Goal: Task Accomplishment & Management: Use online tool/utility

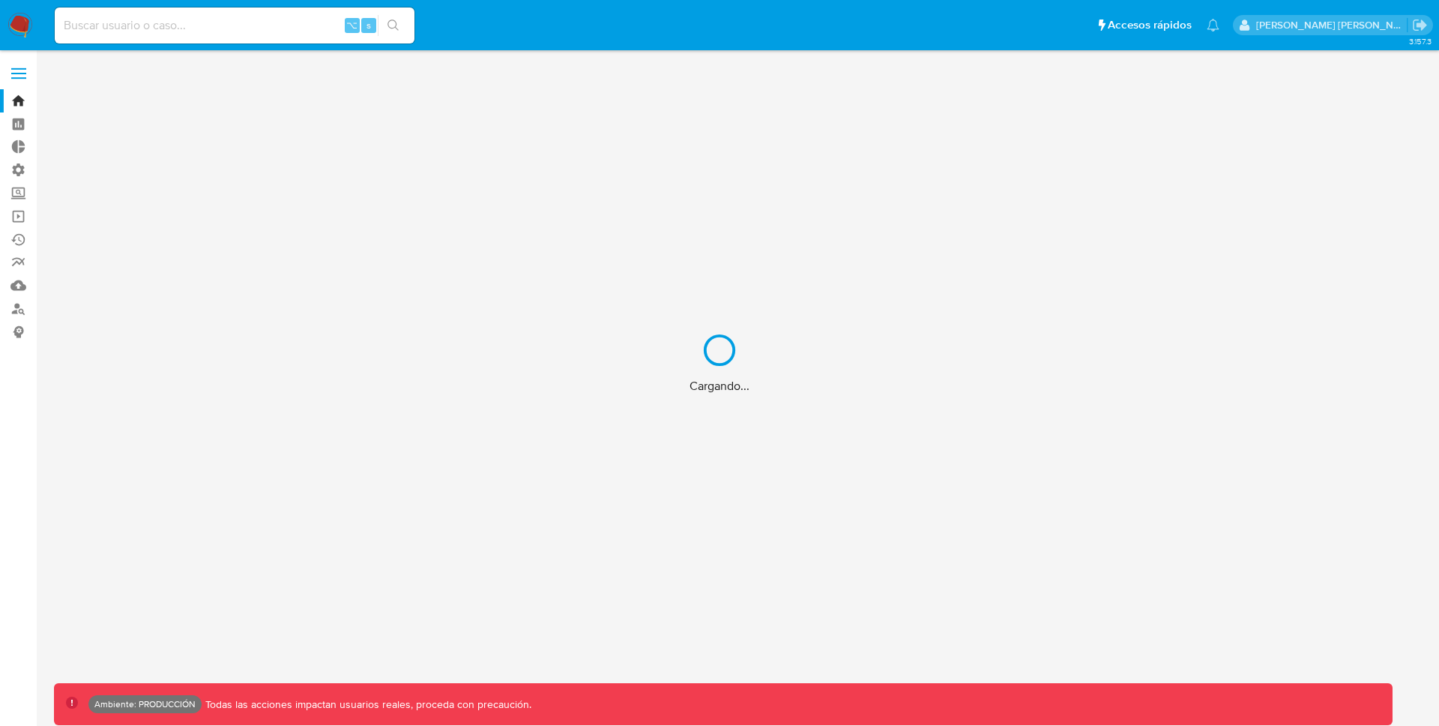
click at [16, 24] on div "Cargando..." at bounding box center [719, 363] width 1439 height 726
click at [20, 28] on div "Cargando..." at bounding box center [719, 363] width 1439 height 726
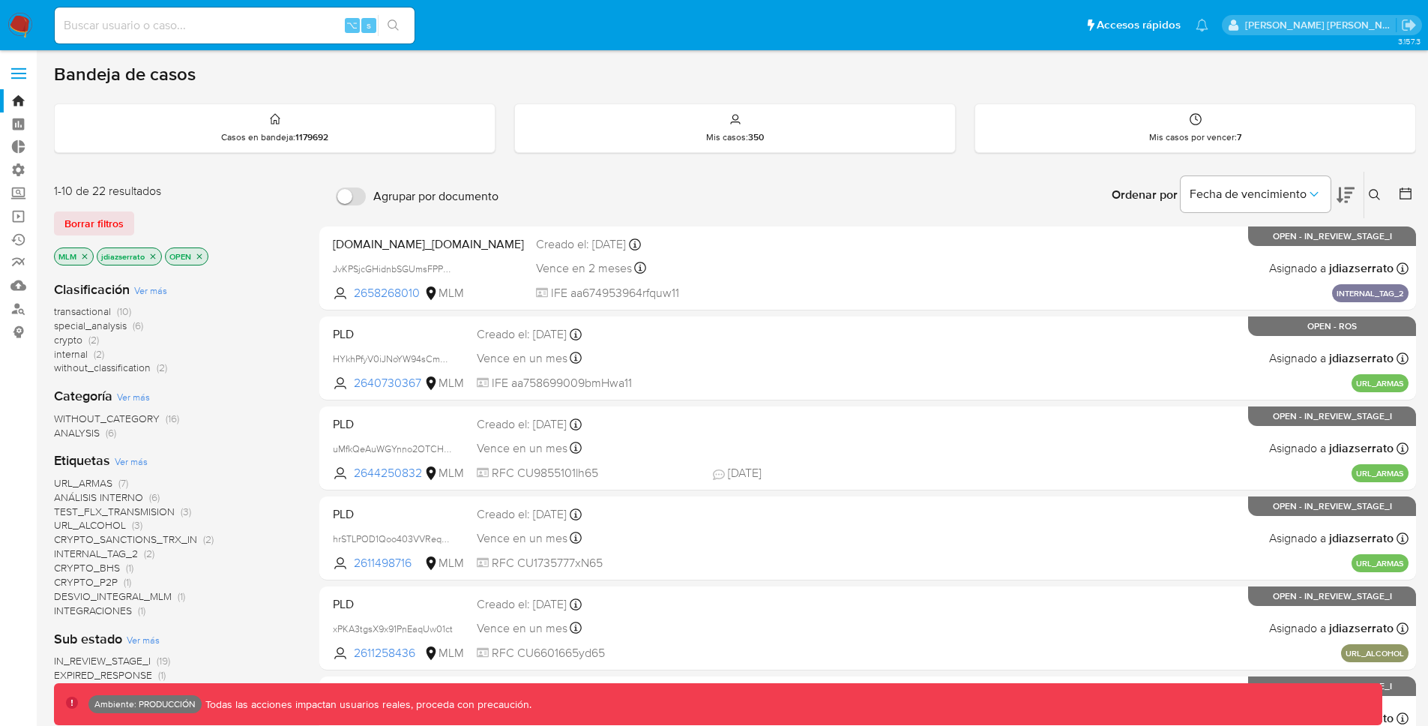
click at [227, 34] on input at bounding box center [235, 25] width 360 height 19
paste input "473332651"
type input "473332651"
click at [397, 20] on icon "search-icon" at bounding box center [393, 25] width 12 height 12
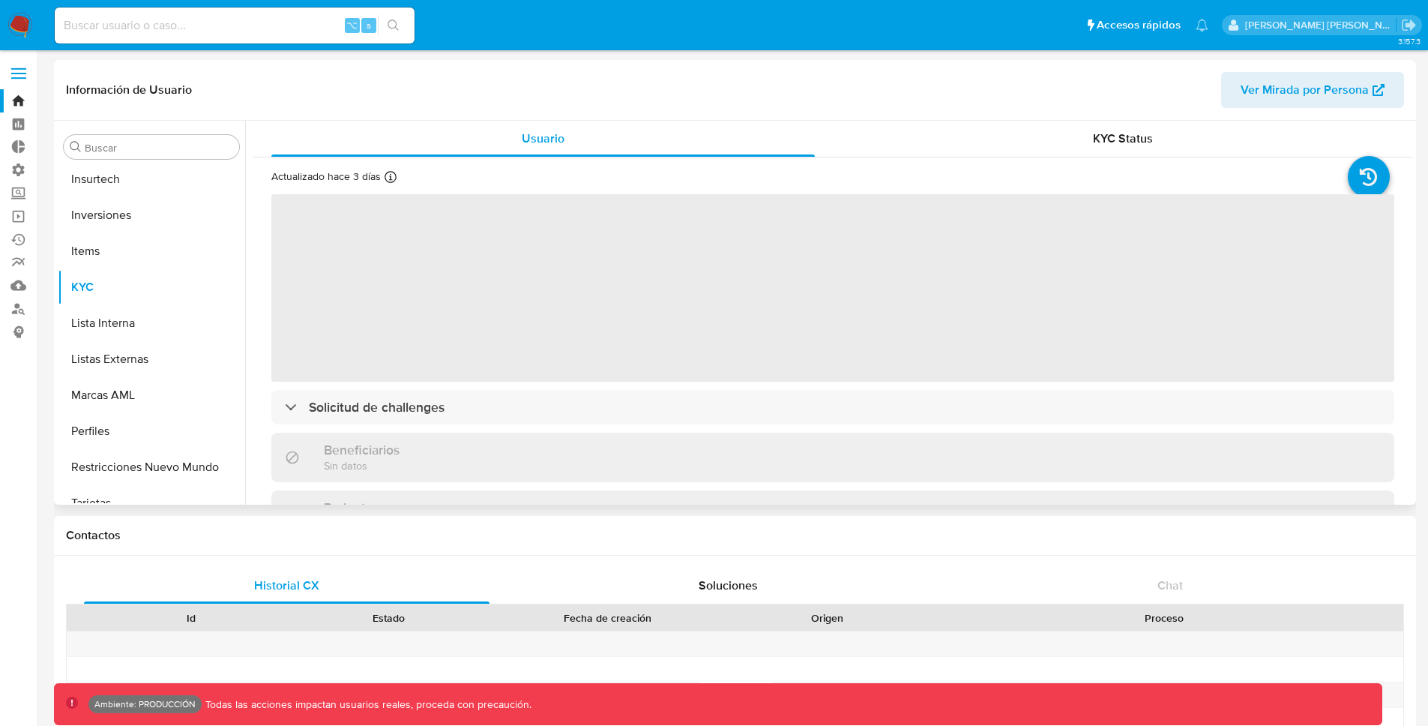
scroll to position [705, 0]
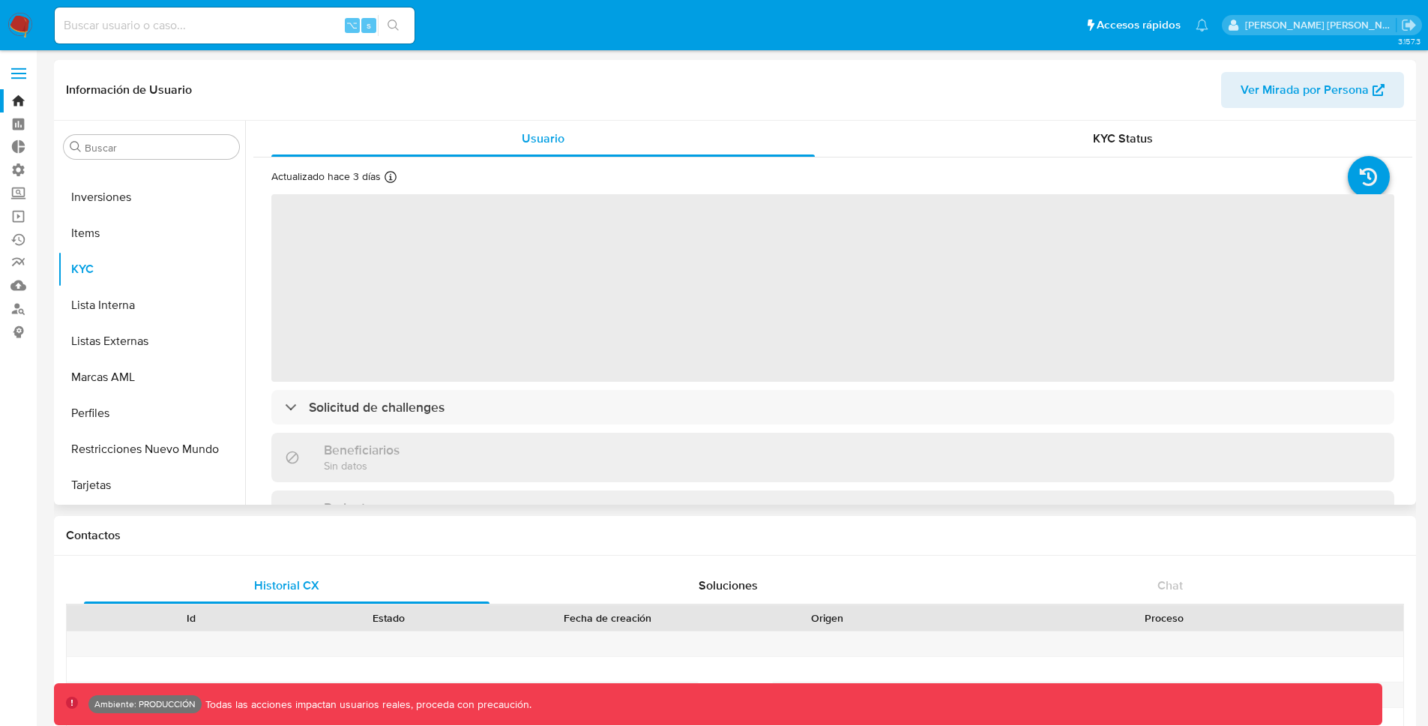
select select "10"
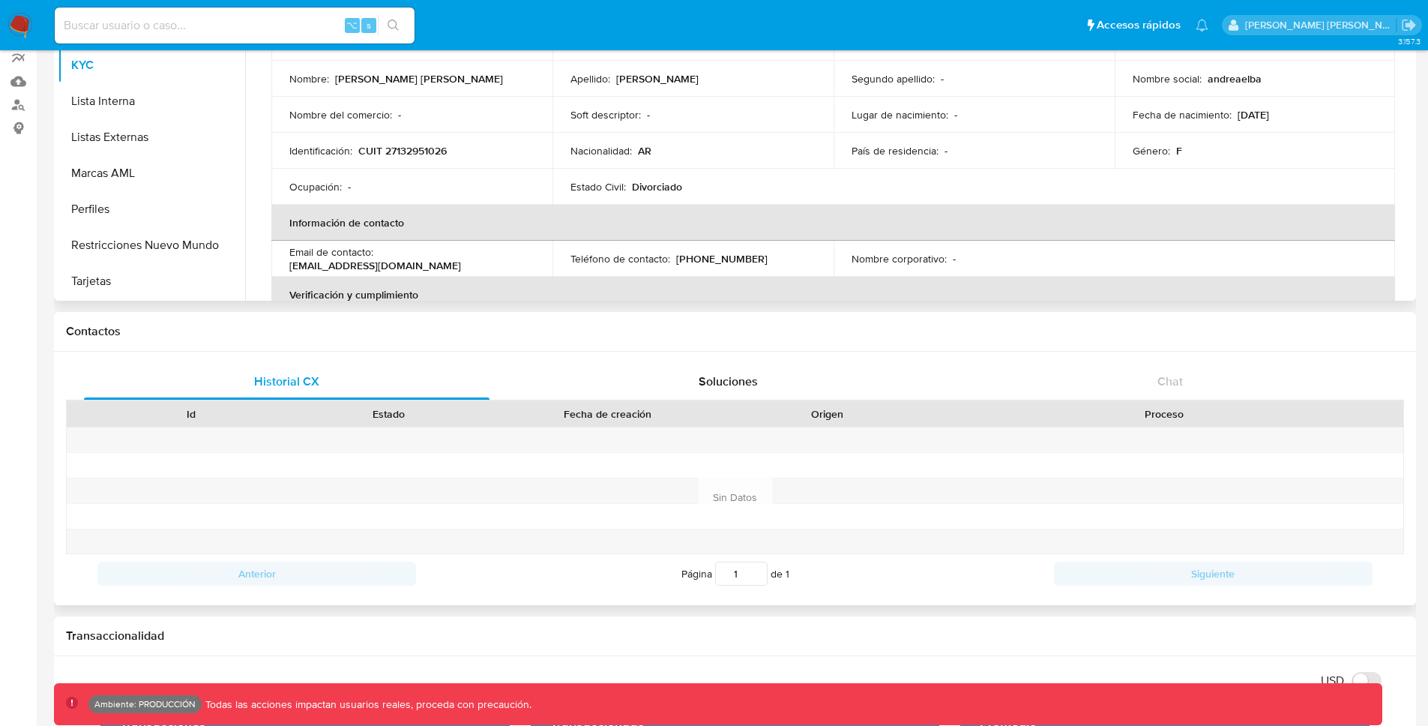
scroll to position [217, 0]
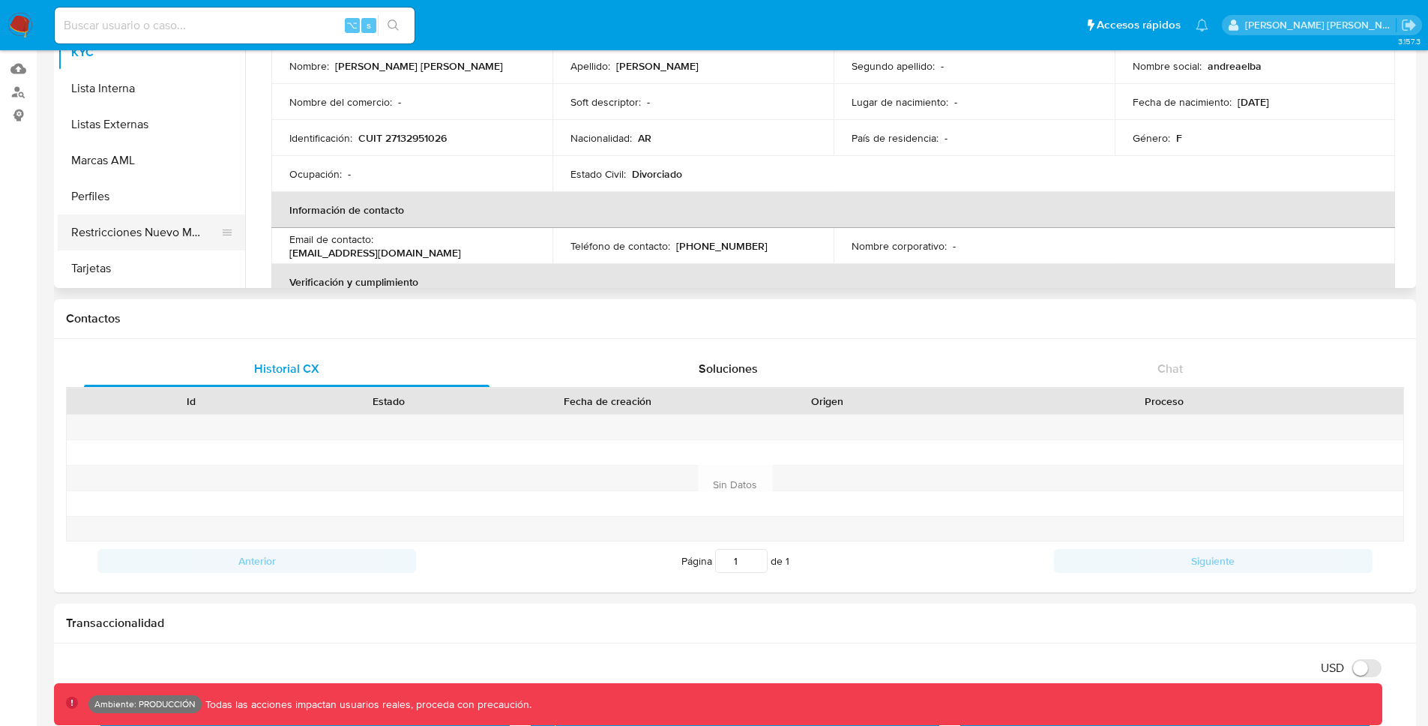
click at [187, 232] on button "Restricciones Nuevo Mundo" at bounding box center [145, 232] width 175 height 36
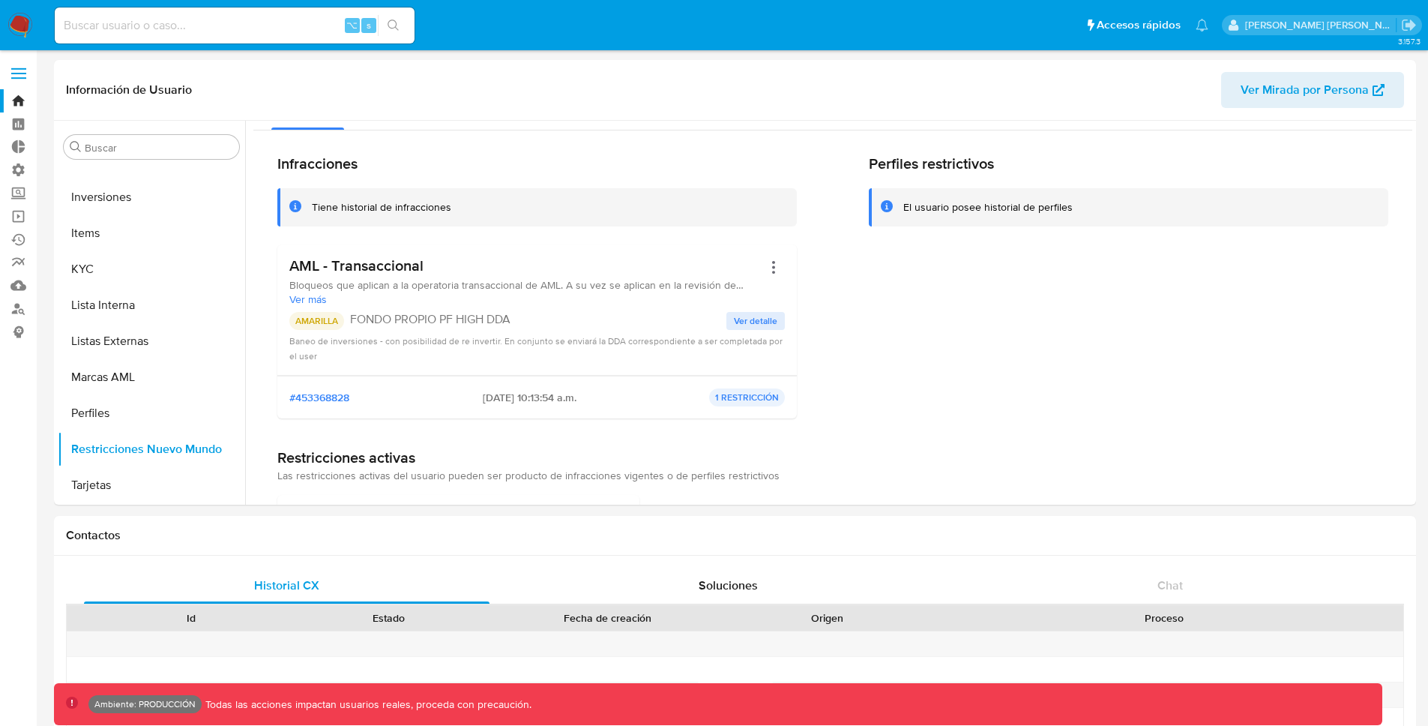
scroll to position [0, 0]
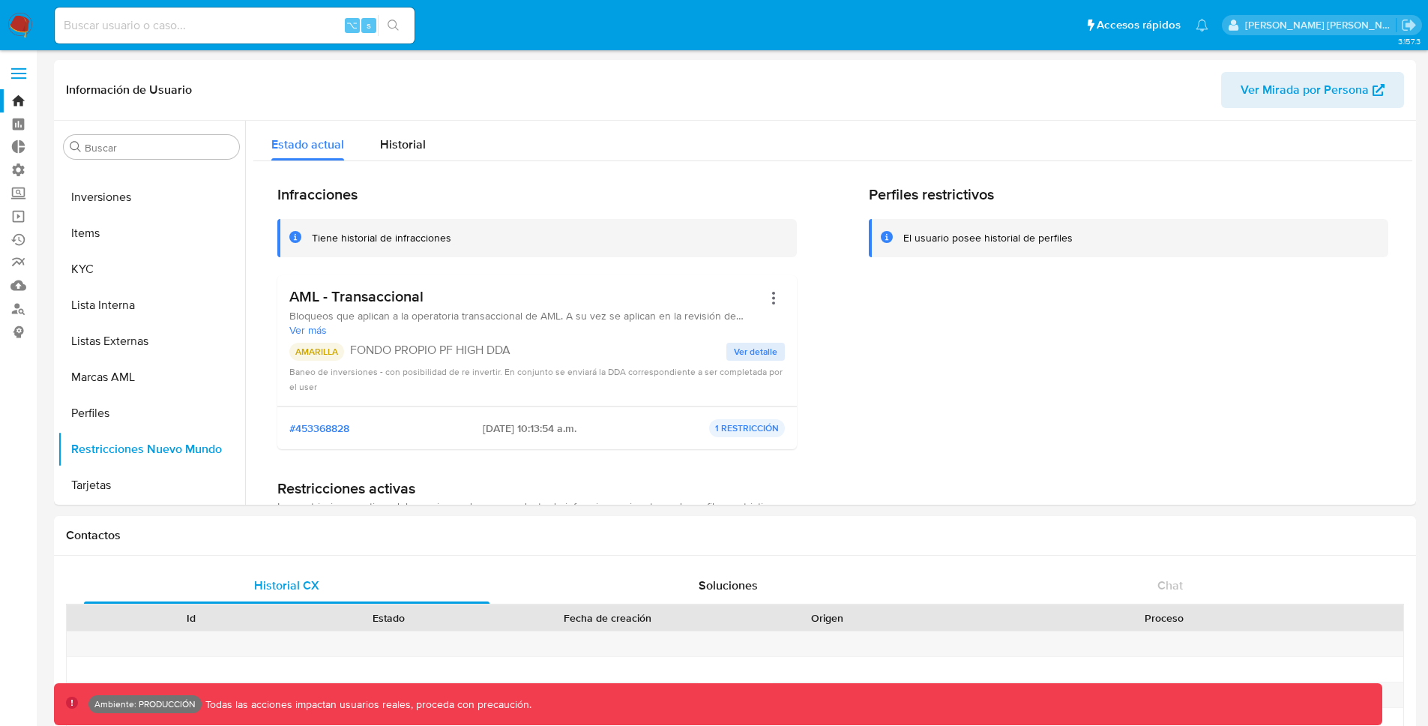
click at [22, 73] on span at bounding box center [18, 74] width 15 height 2
click at [0, 0] on input "checkbox" at bounding box center [0, 0] width 0 height 0
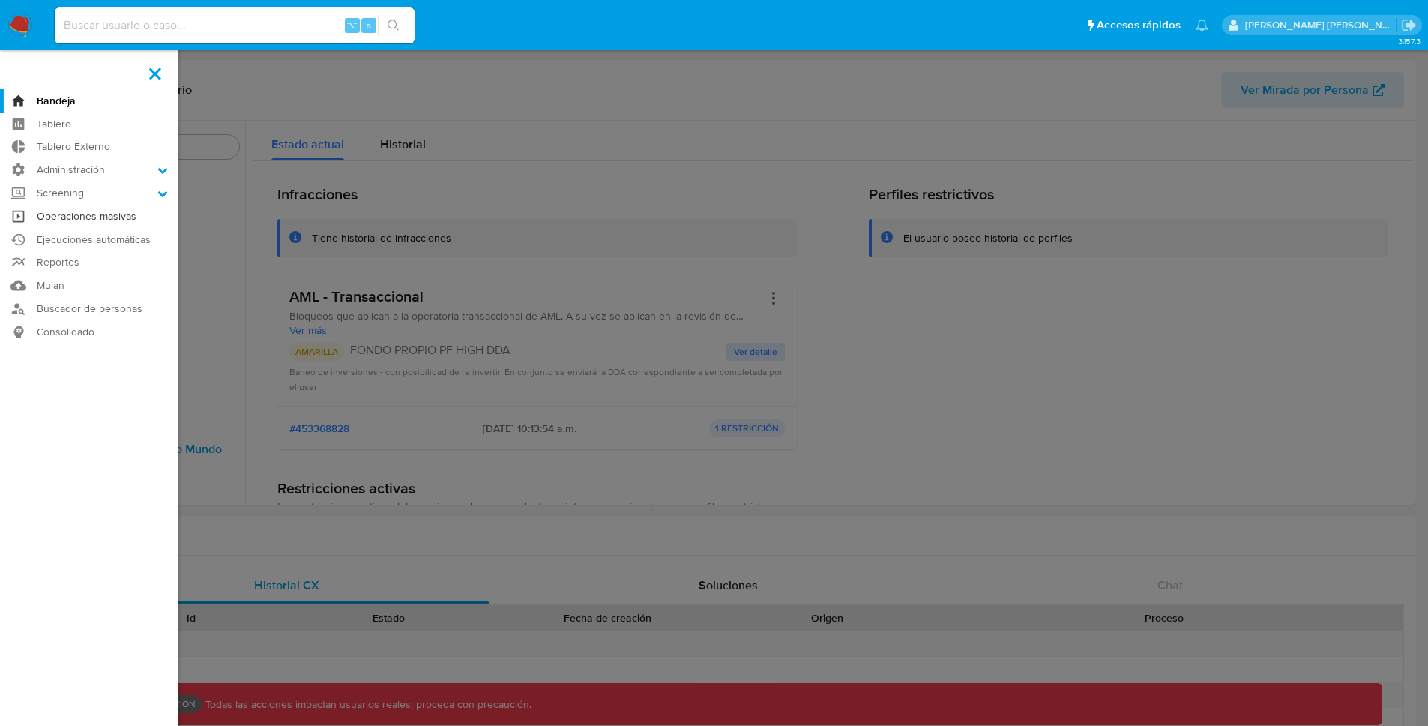
click at [94, 214] on link "Operaciones masivas" at bounding box center [89, 216] width 178 height 23
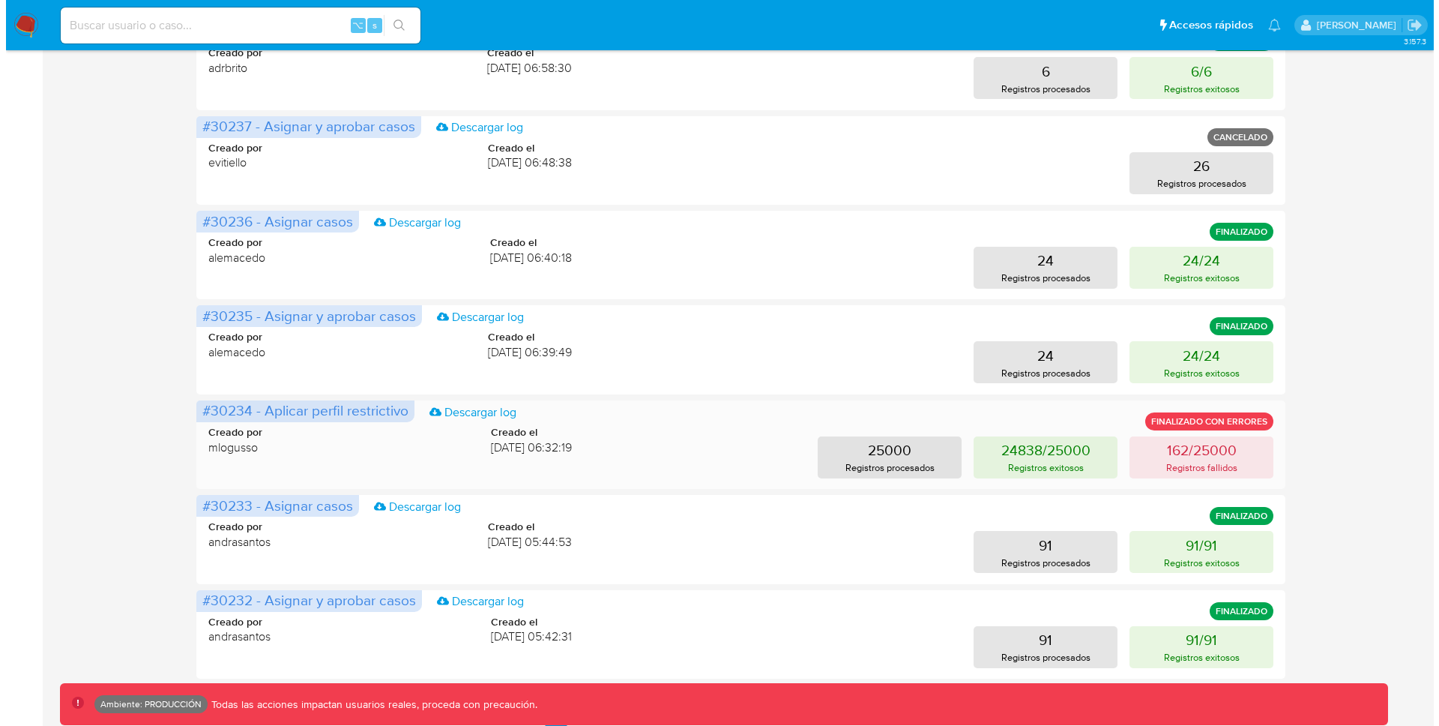
scroll to position [554, 0]
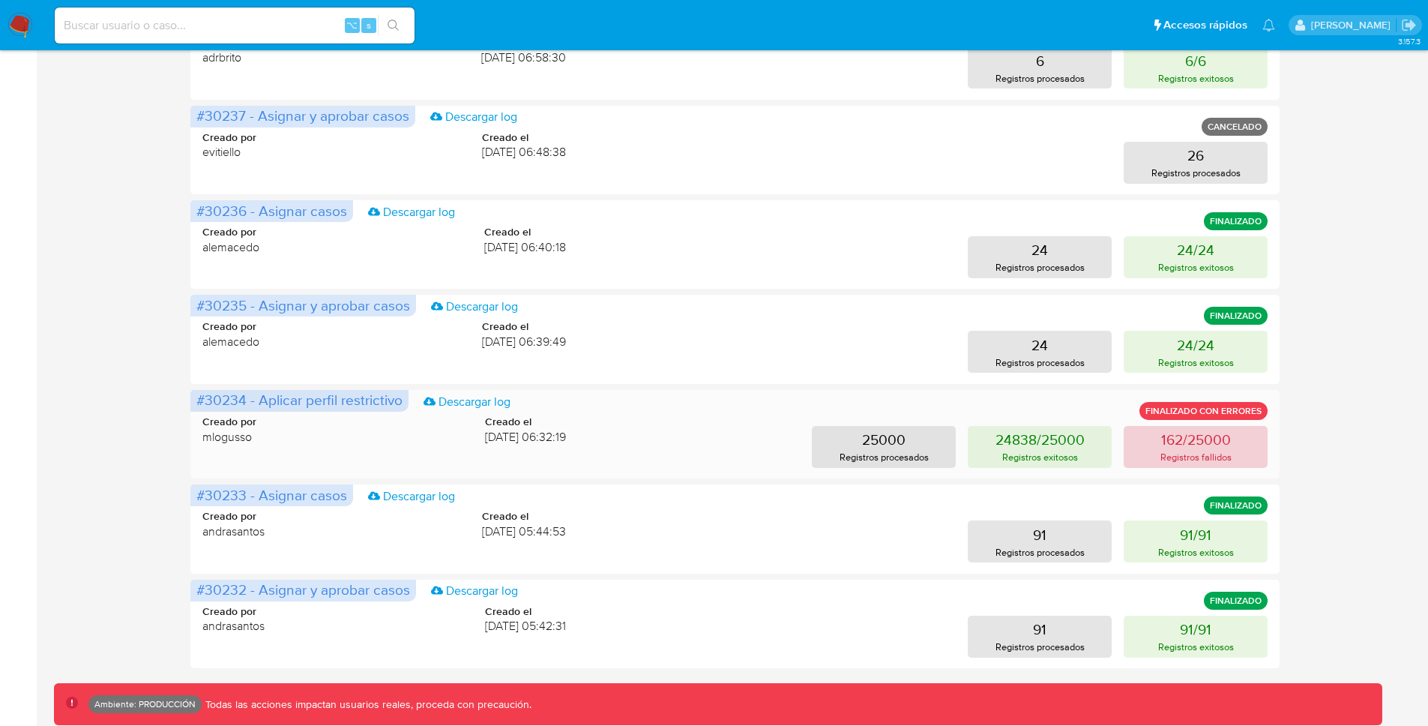
click at [1154, 450] on button "162/25000 Registros fallidos" at bounding box center [1195, 447] width 144 height 42
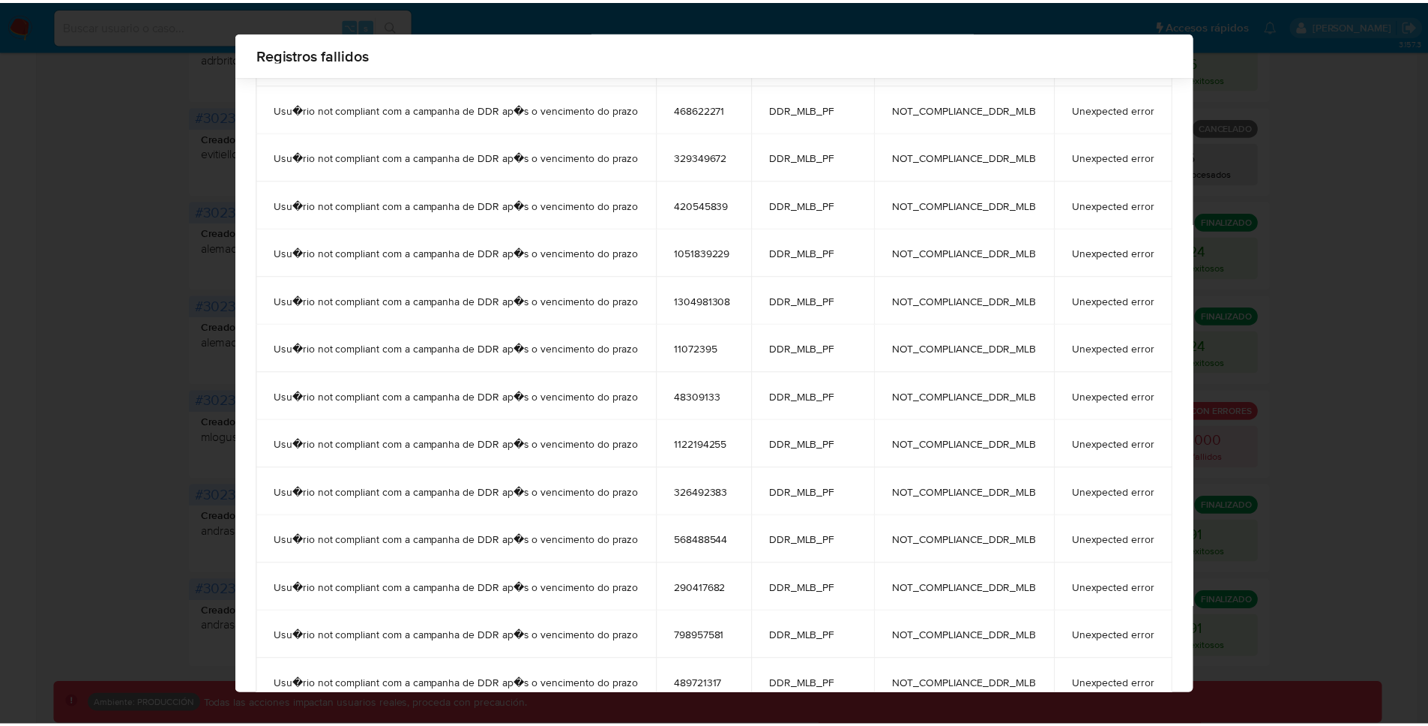
scroll to position [0, 0]
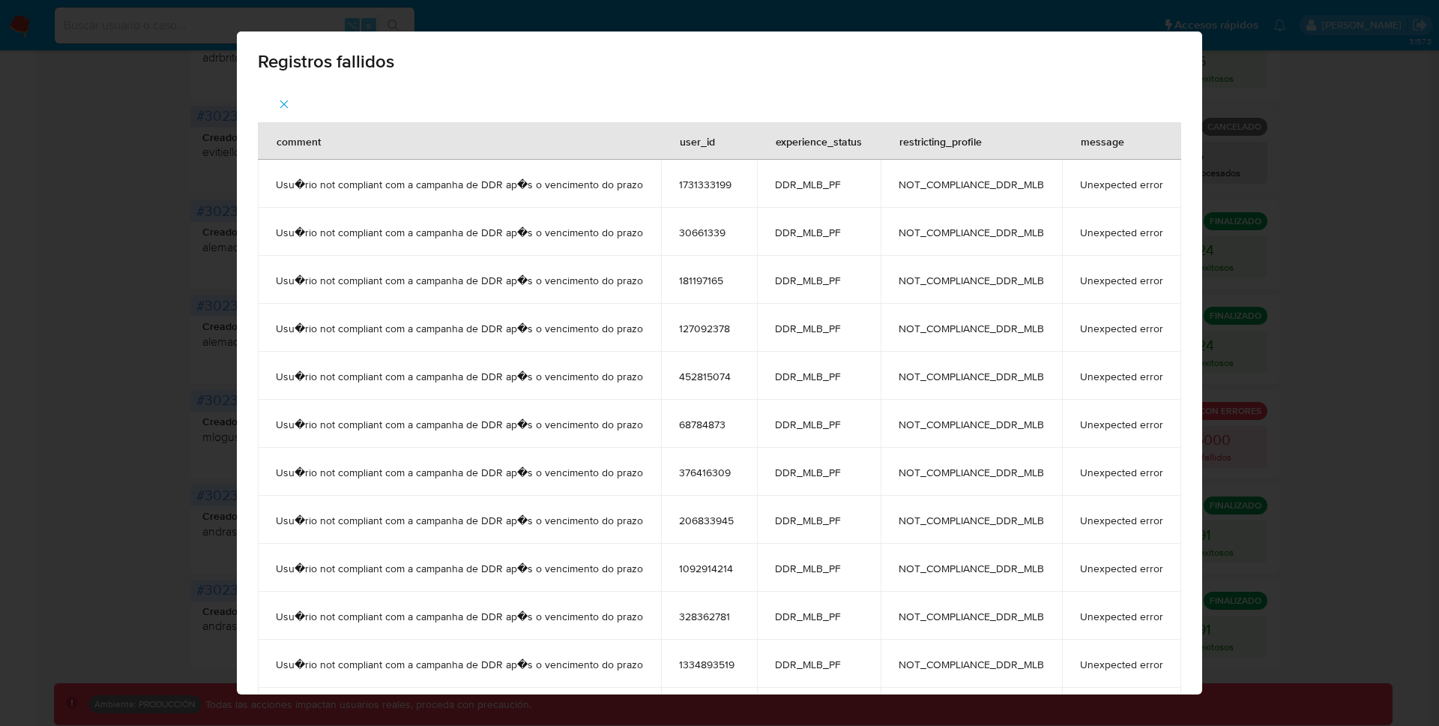
click at [271, 105] on button "button" at bounding box center [284, 104] width 52 height 36
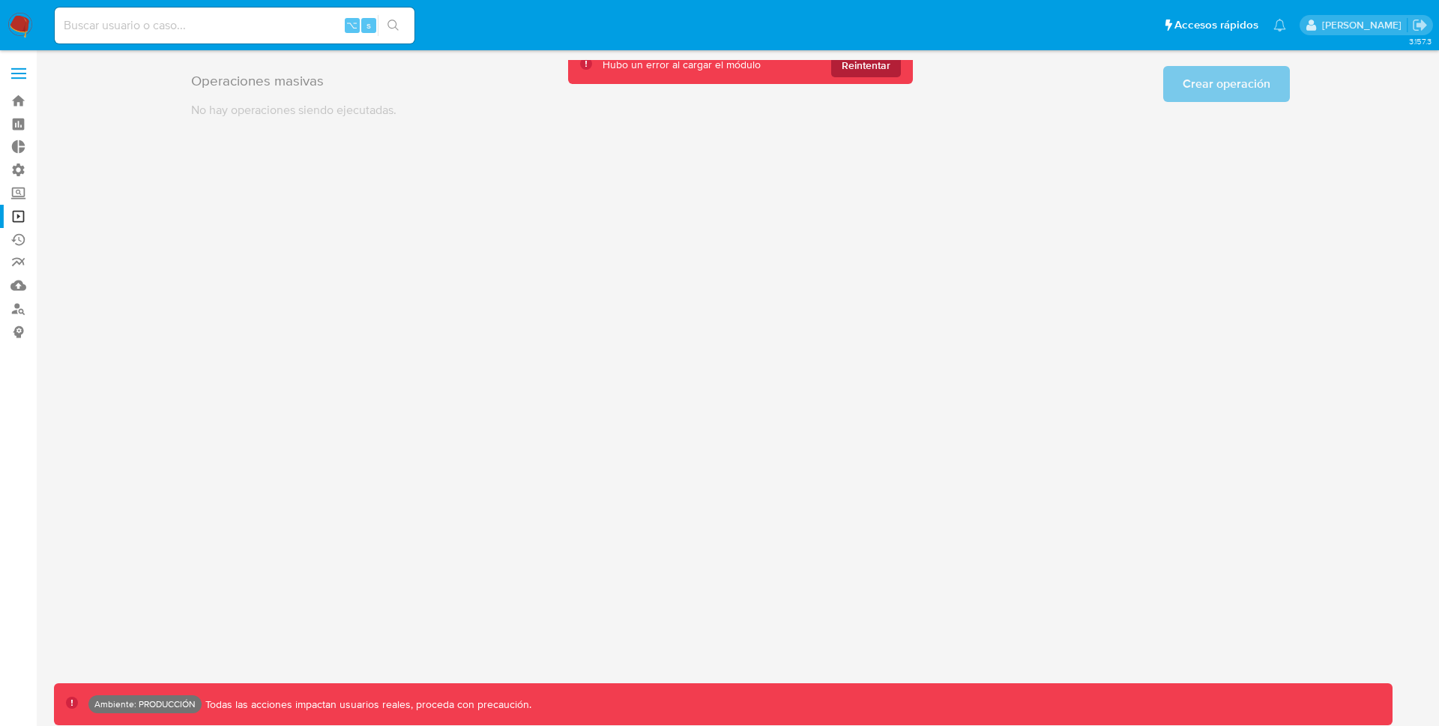
click at [877, 61] on span "Reintentar" at bounding box center [866, 65] width 49 height 24
click at [878, 67] on span "Reintentar" at bounding box center [866, 65] width 49 height 24
